Goal: Entertainment & Leisure: Consume media (video, audio)

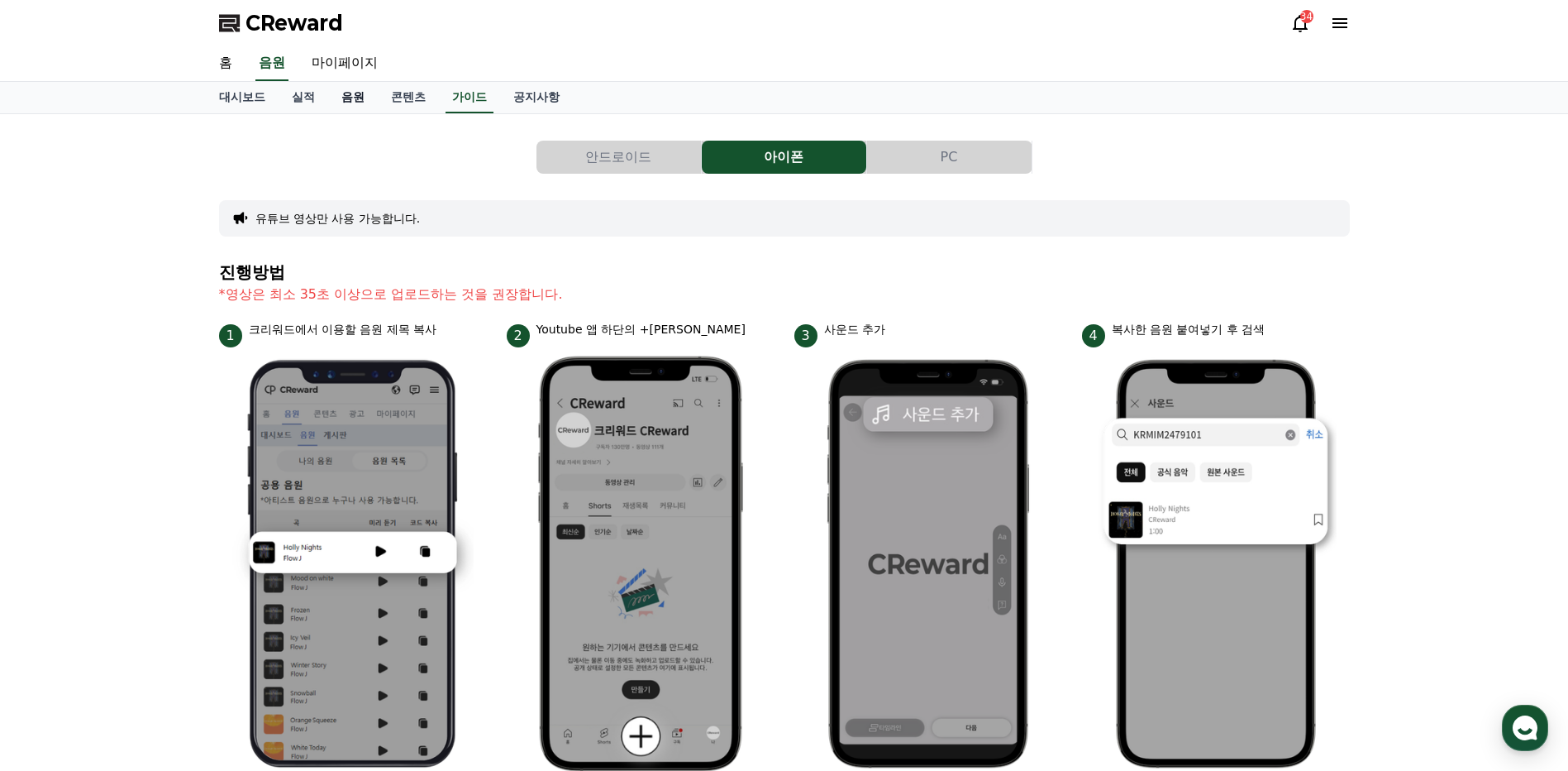
click at [348, 95] on link "음원" at bounding box center [353, 97] width 50 height 31
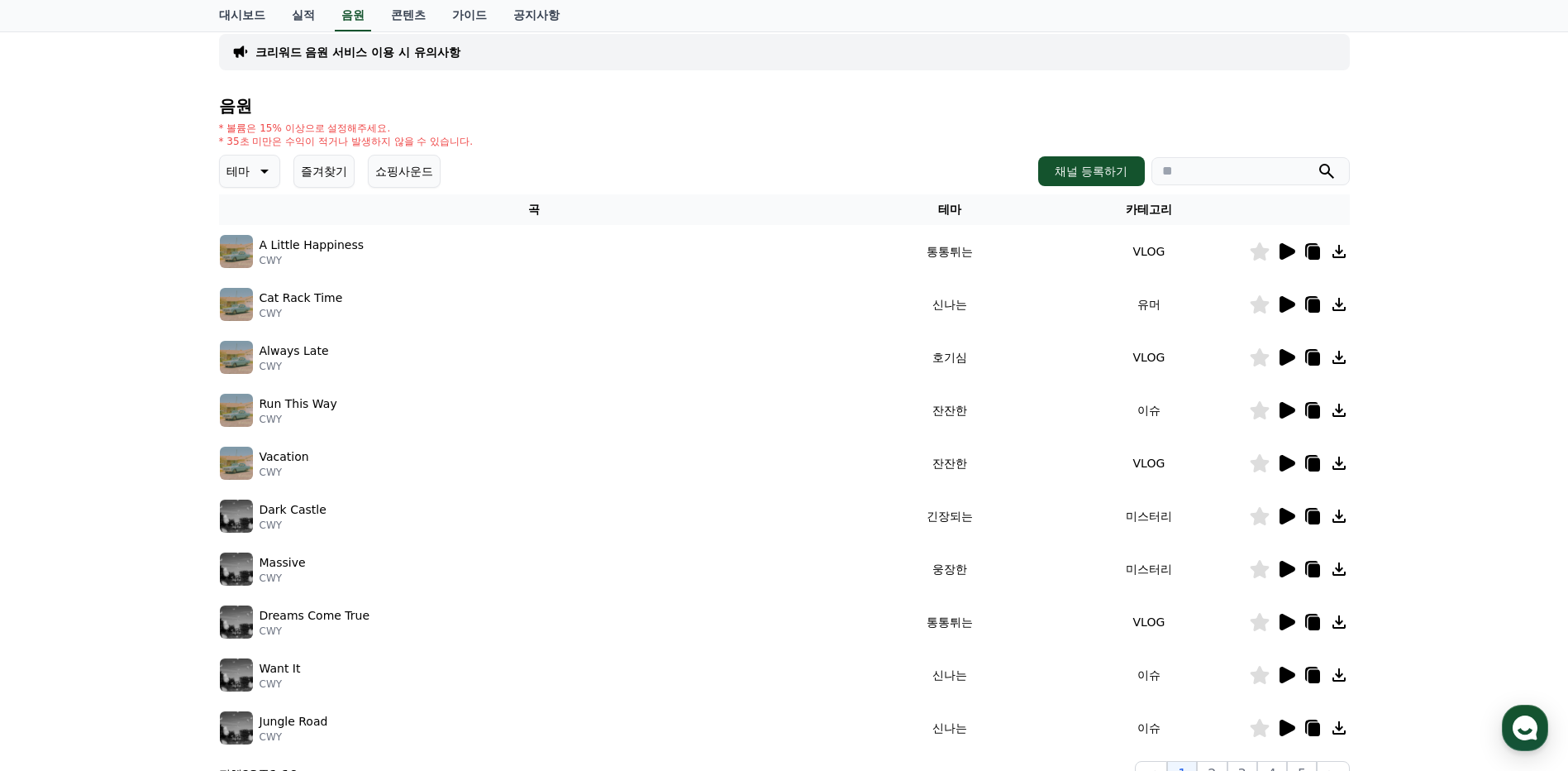
scroll to position [330, 0]
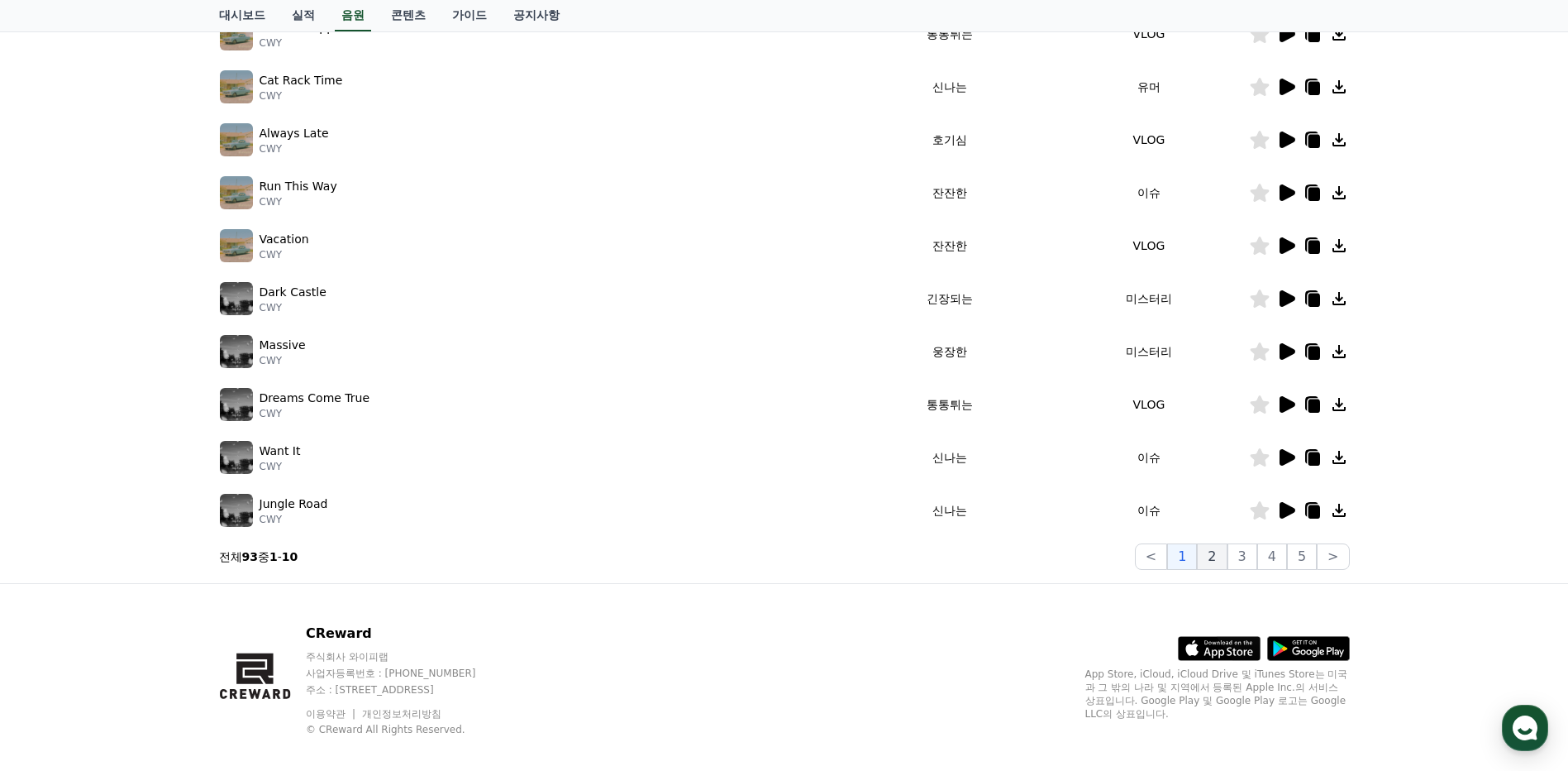
click at [1221, 561] on button "2" at bounding box center [1212, 557] width 30 height 27
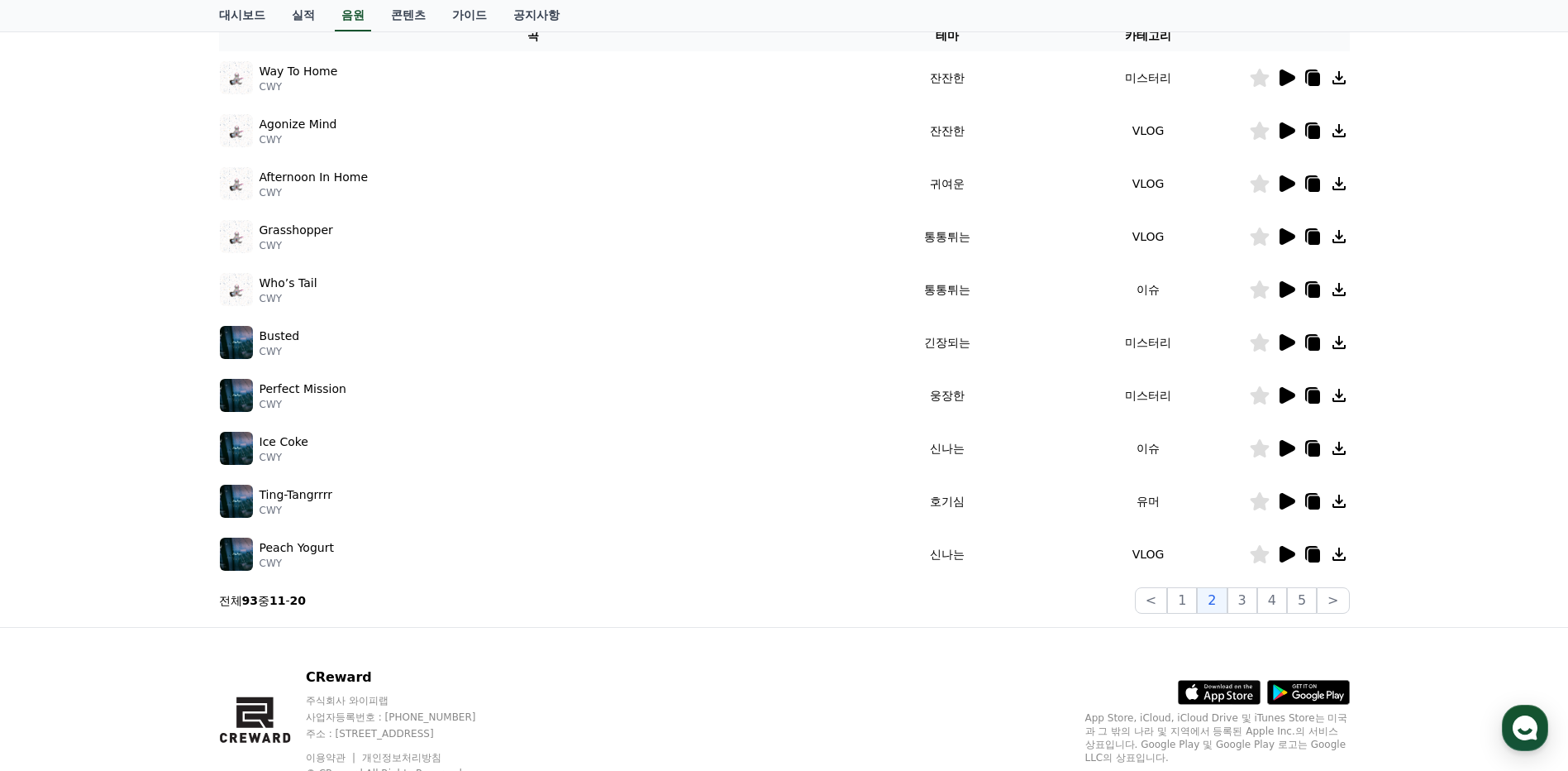
scroll to position [248, 0]
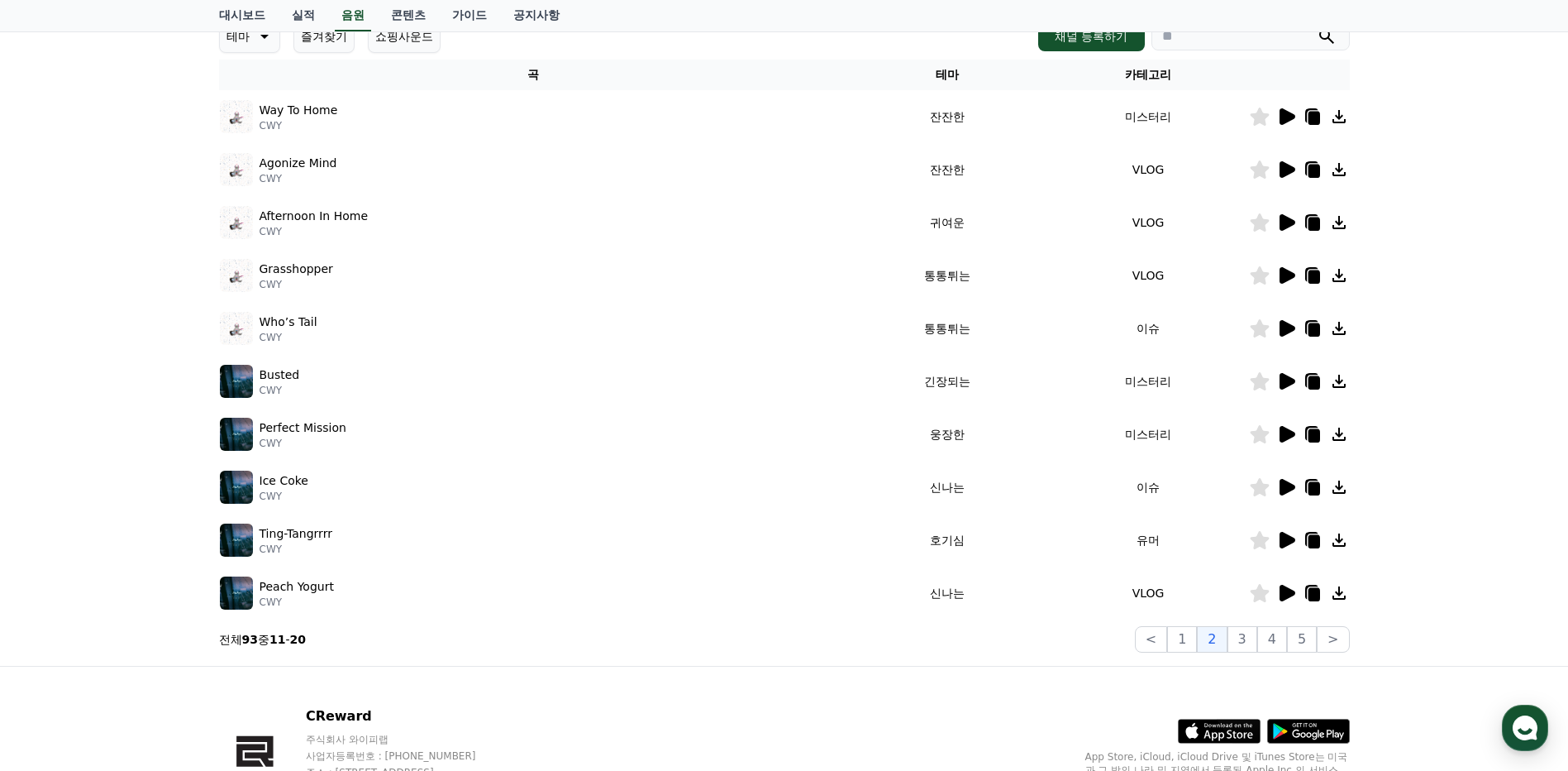
click at [1287, 486] on icon at bounding box center [1287, 487] width 16 height 17
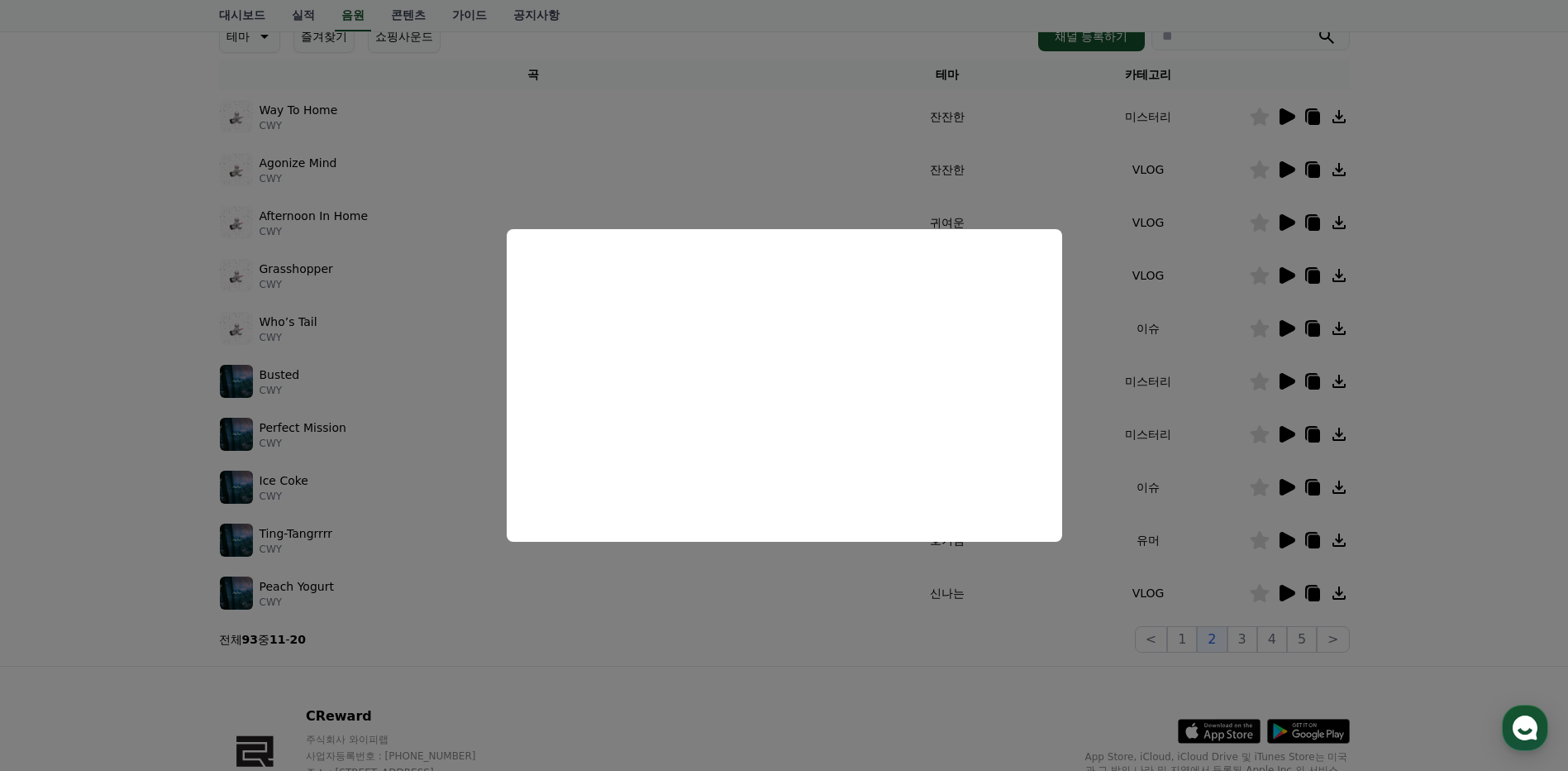
click at [1414, 498] on button "close modal" at bounding box center [784, 386] width 1568 height 771
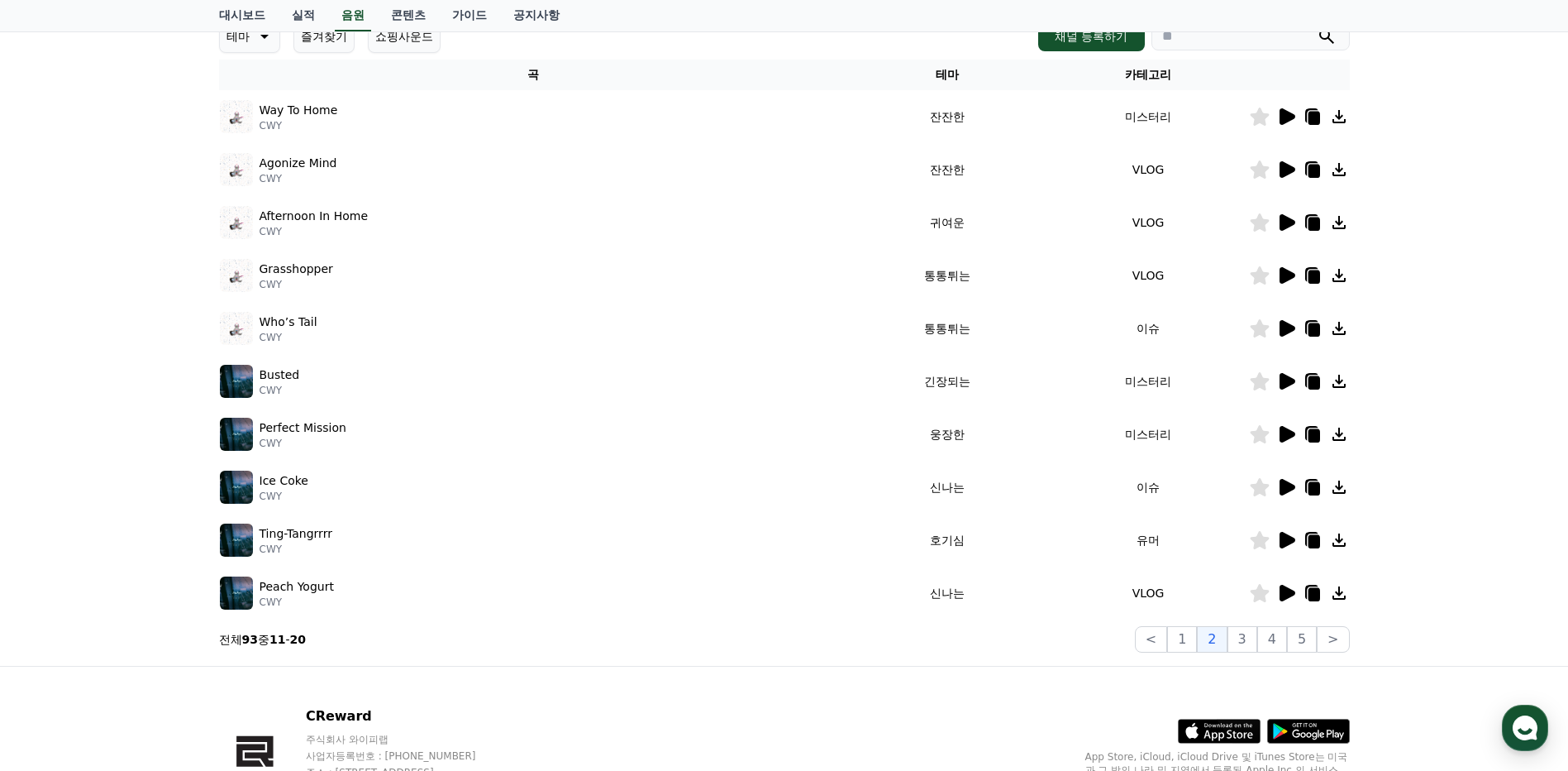
click at [1281, 537] on icon at bounding box center [1287, 540] width 16 height 17
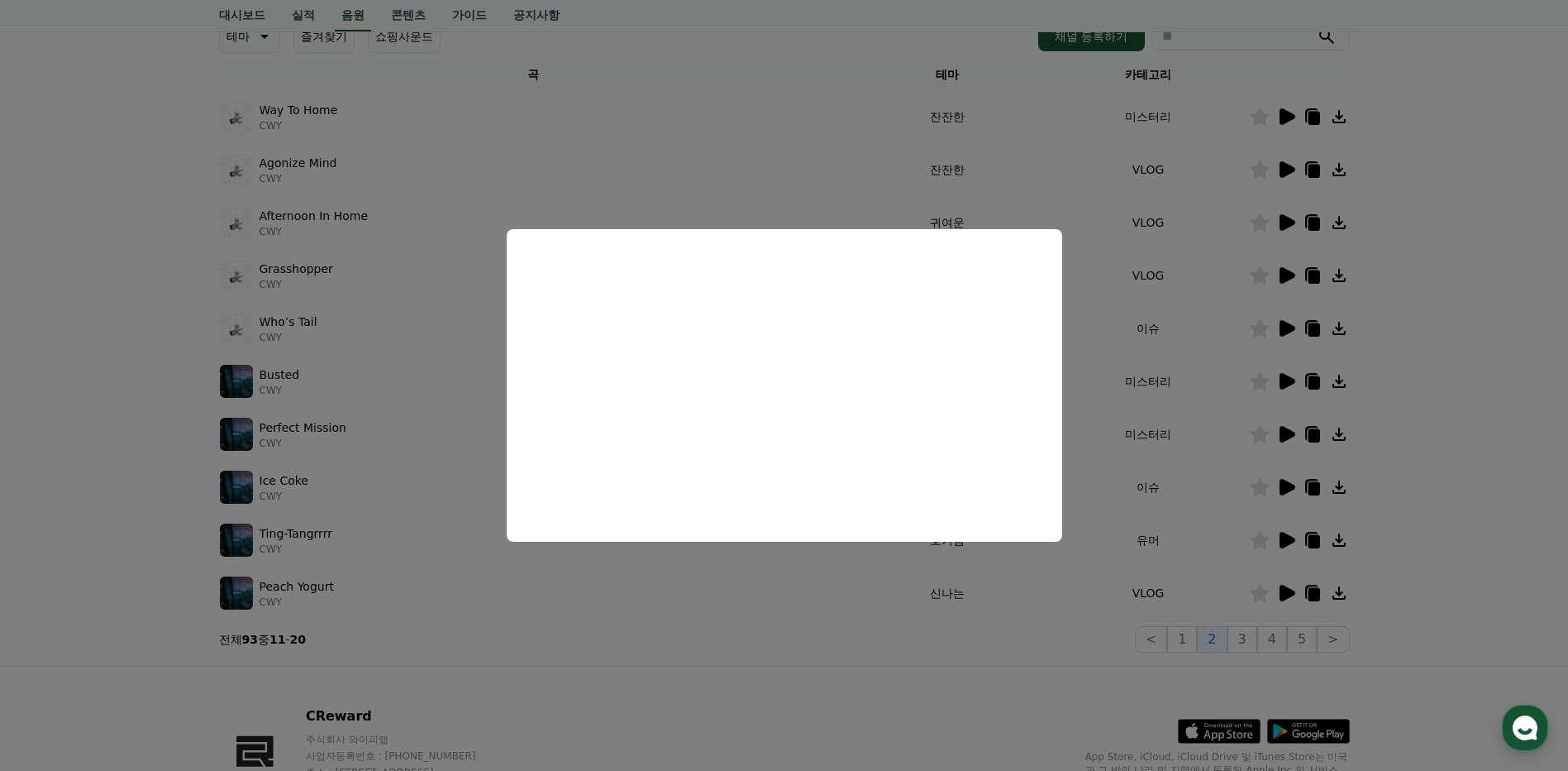
click at [1288, 594] on button "close modal" at bounding box center [784, 386] width 1568 height 771
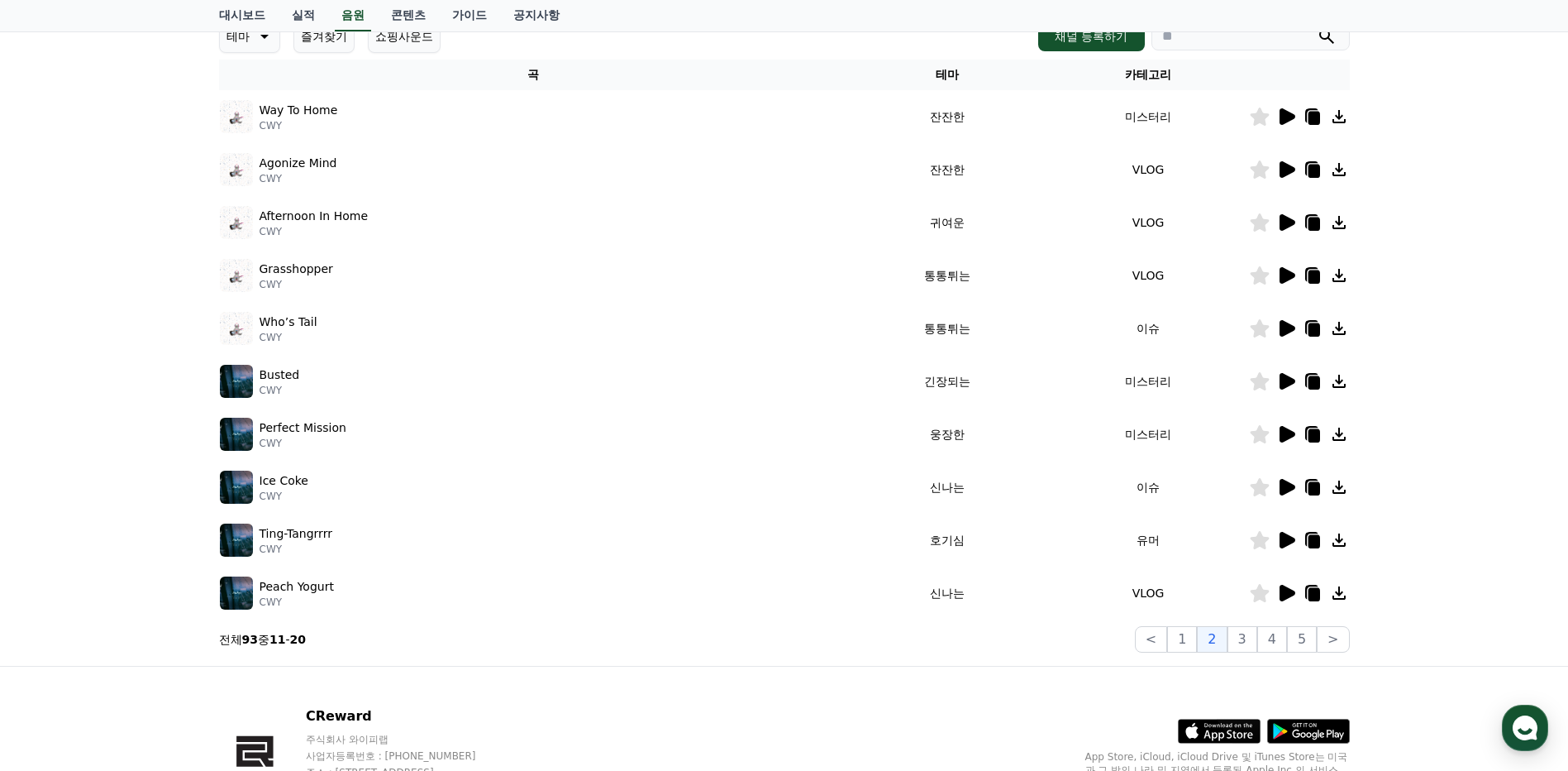
click at [1288, 594] on icon at bounding box center [1287, 592] width 16 height 17
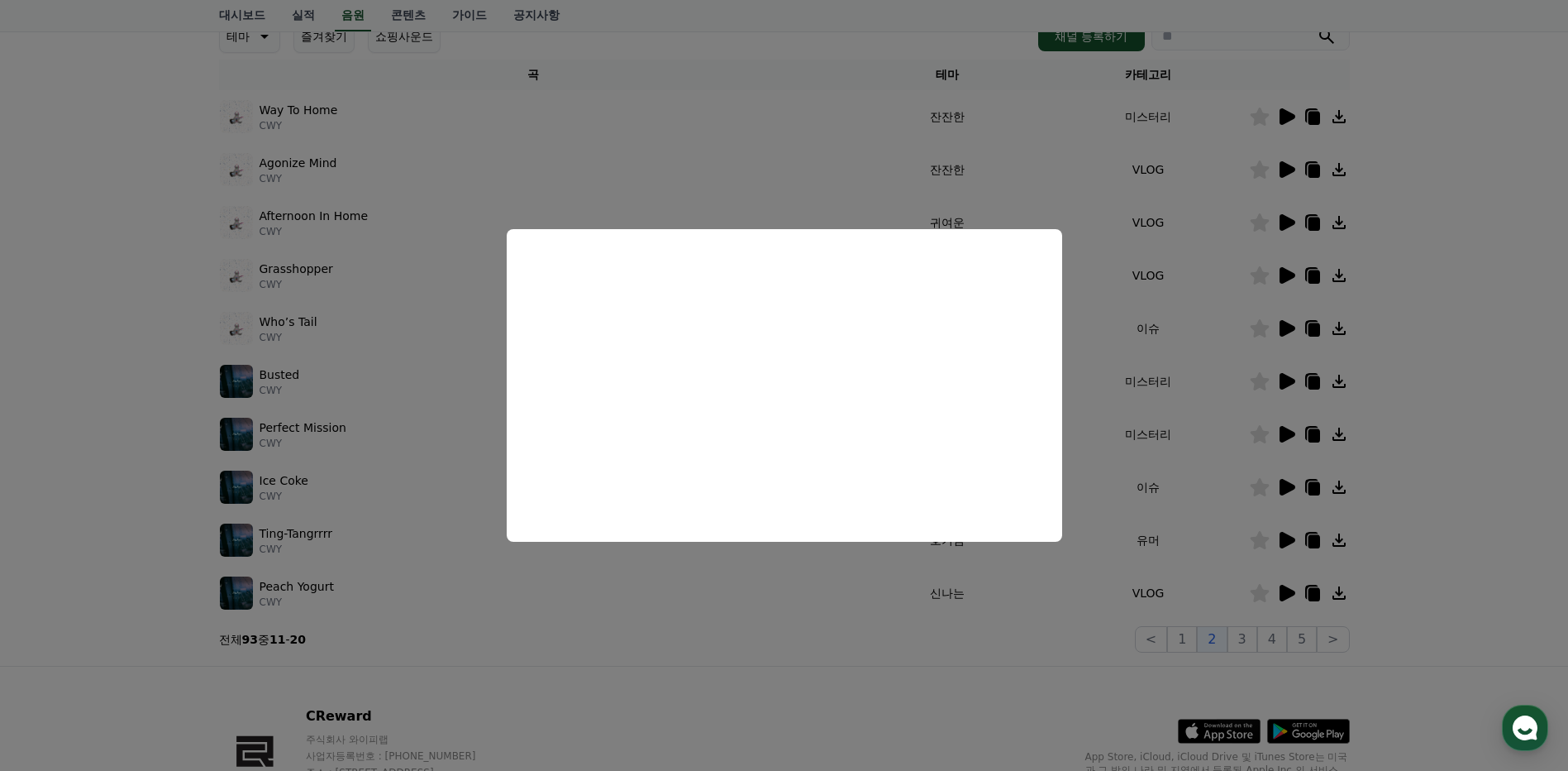
click at [1339, 598] on button "close modal" at bounding box center [784, 386] width 1568 height 771
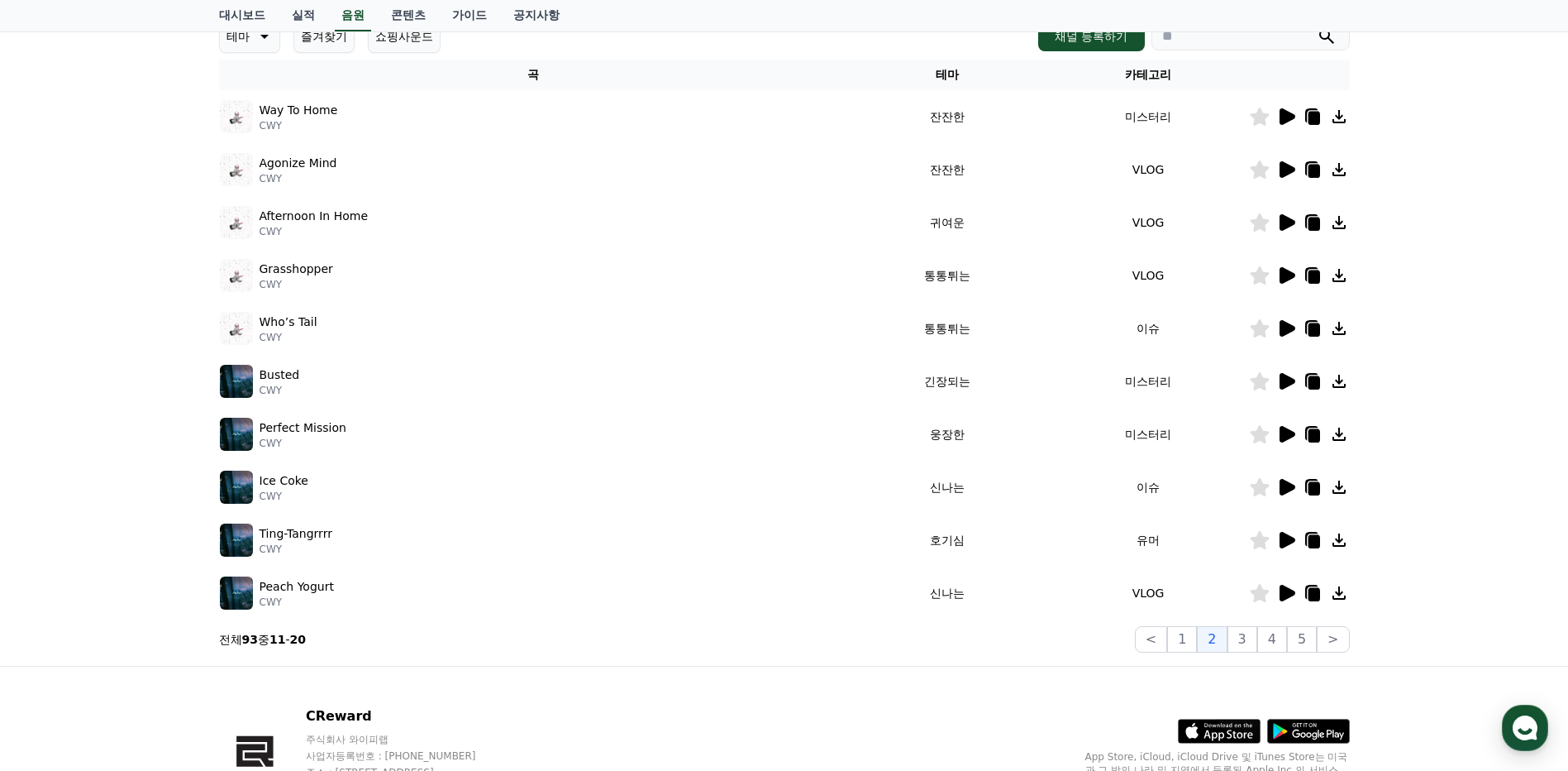
click at [1338, 600] on icon at bounding box center [1339, 592] width 20 height 20
